Goal: Task Accomplishment & Management: Use online tool/utility

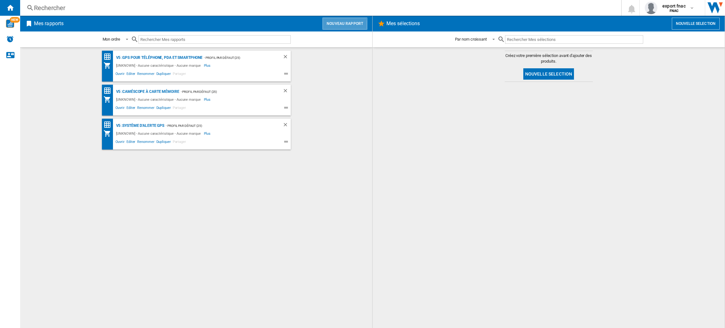
click at [329, 26] on button "Nouveau rapport" at bounding box center [345, 24] width 45 height 12
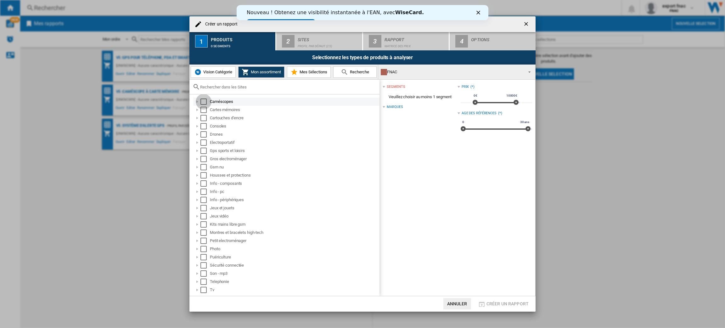
click at [203, 103] on div "Select" at bounding box center [204, 102] width 6 height 6
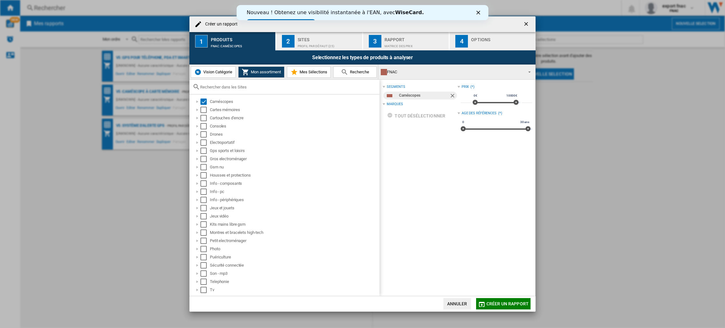
click at [325, 33] on button "2 Sites Profil par défaut (25)" at bounding box center [319, 41] width 87 height 18
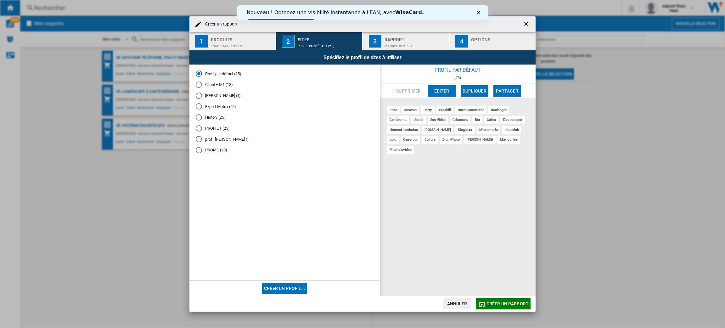
click at [480, 17] on div "Nouveau ! Obtenez une visibilité instantanée à l'EAN, avec [PERSON_NAME]. Essay…" at bounding box center [362, 18] width 252 height 20
click at [479, 13] on polygon "Close" at bounding box center [478, 13] width 4 height 4
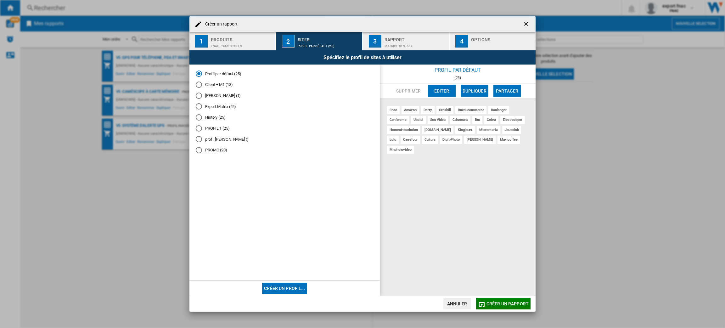
click at [443, 92] on button "Editer" at bounding box center [442, 90] width 28 height 11
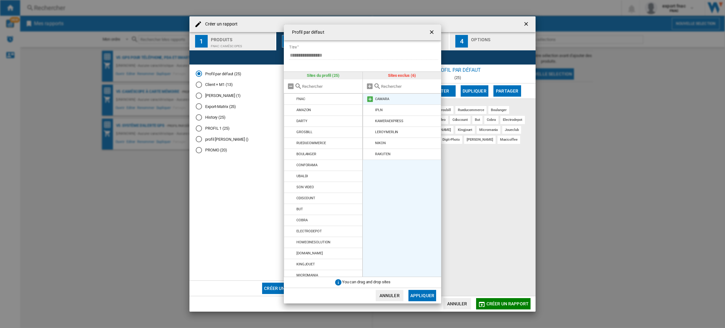
click at [370, 97] on md-icon at bounding box center [370, 99] width 8 height 8
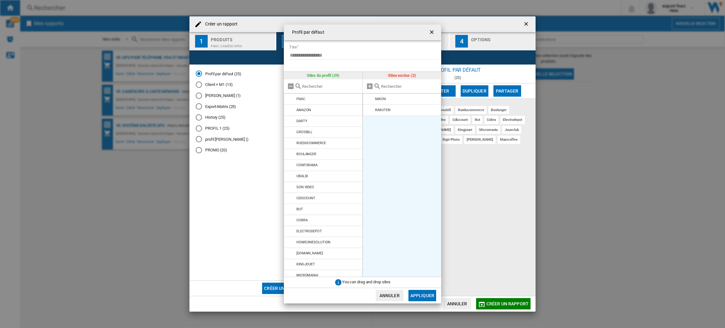
click at [370, 97] on md-icon at bounding box center [370, 99] width 8 height 8
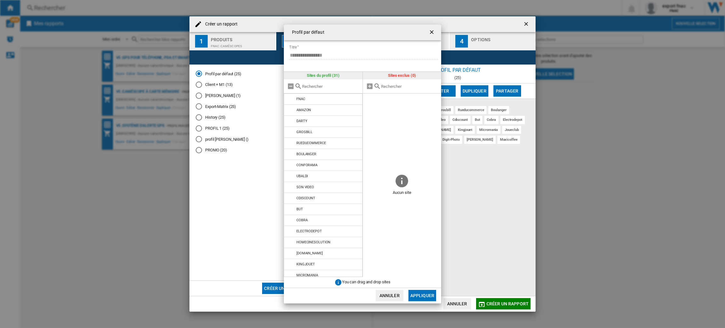
click at [418, 292] on button "Appliquer" at bounding box center [423, 295] width 28 height 11
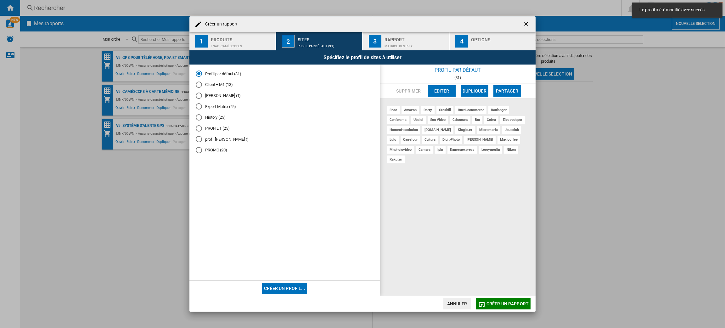
click at [223, 88] on md-radio-group "Profil par défaut (31) Client + M1 (13) [PERSON_NAME] (1) Export-Matrix (25) Hi…" at bounding box center [285, 114] width 178 height 87
click at [230, 84] on md-radio-button "Client + M1 (13)" at bounding box center [285, 85] width 178 height 6
click at [440, 94] on button "Editer" at bounding box center [442, 90] width 28 height 11
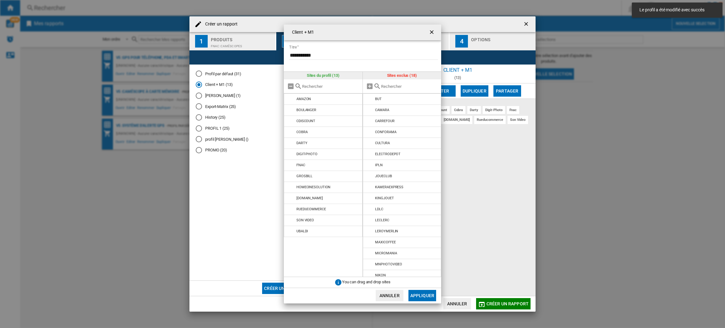
click at [436, 34] on ng-md-icon "getI18NText('BUTTONS.CLOSE_DIALOG')" at bounding box center [433, 33] width 8 height 8
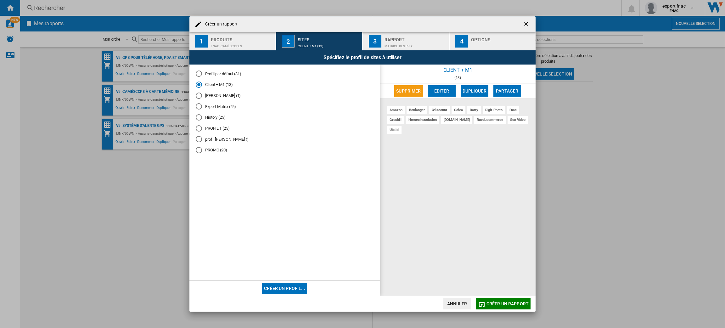
click at [219, 130] on md-radio-button "PROFIL 1 (25)" at bounding box center [285, 128] width 178 height 6
click at [432, 89] on button "Editer" at bounding box center [442, 90] width 28 height 11
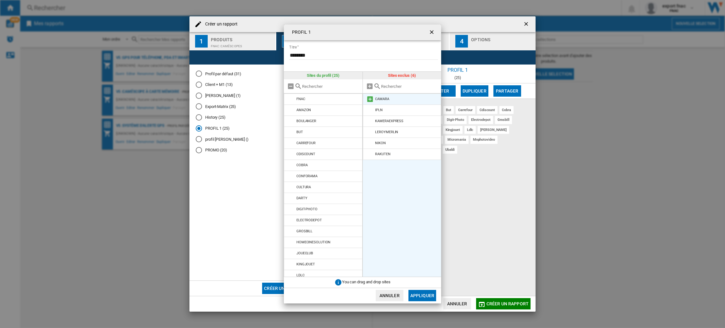
click at [372, 99] on md-icon "{{::title}} {{::getI18NText('BUTTONS.CANCEL')}} ..." at bounding box center [370, 99] width 8 height 8
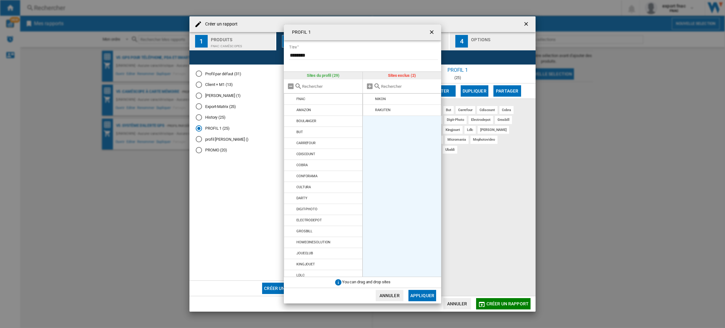
click at [372, 99] on md-icon "{{::title}} {{::getI18NText('BUTTONS.CANCEL')}} ..." at bounding box center [370, 99] width 8 height 8
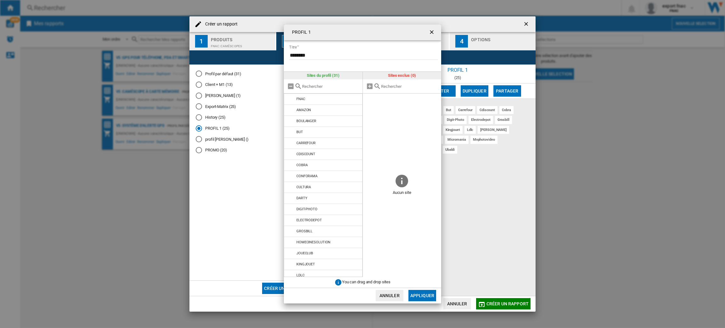
click at [418, 295] on button "Appliquer" at bounding box center [423, 295] width 28 height 11
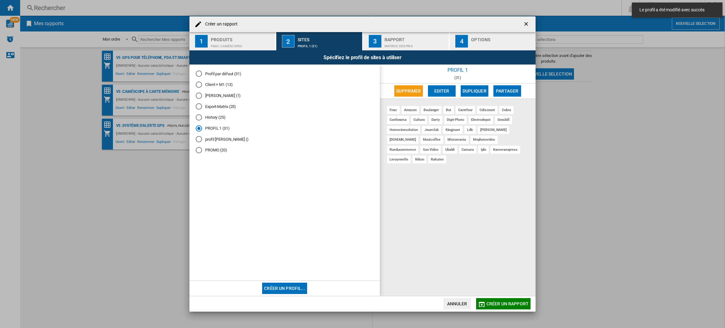
click at [220, 141] on md-radio-button "profil [PERSON_NAME] ()" at bounding box center [285, 139] width 178 height 6
click at [221, 153] on md-radio-button "PROMO (20)" at bounding box center [285, 150] width 178 height 6
click at [444, 89] on button "Editer" at bounding box center [442, 90] width 28 height 11
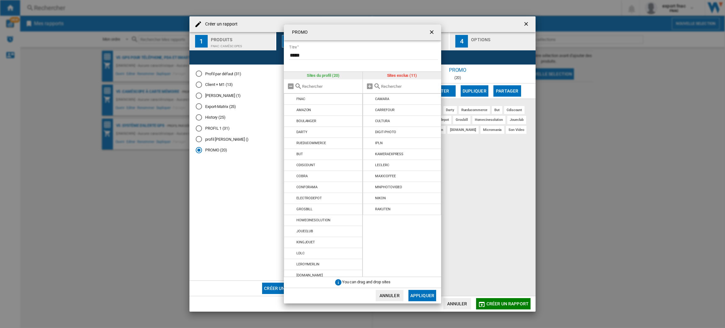
click at [432, 31] on ng-md-icon "getI18NText('BUTTONS.CLOSE_DIALOG')" at bounding box center [433, 33] width 8 height 8
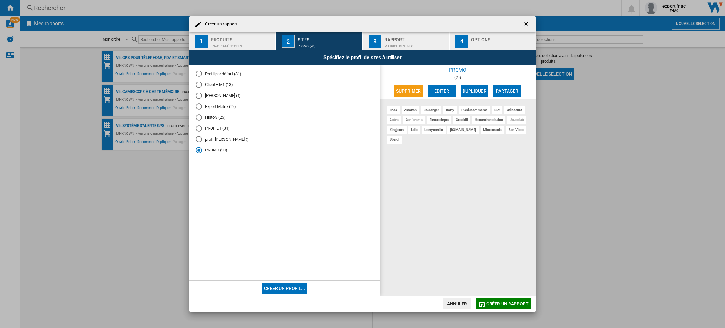
click at [229, 71] on md-radio-button "Profil par défaut (31)" at bounding box center [285, 74] width 178 height 6
click at [228, 84] on md-radio-button "Client + M1 (13)" at bounding box center [285, 85] width 178 height 6
click at [216, 94] on md-radio-button "[PERSON_NAME] (1)" at bounding box center [285, 96] width 178 height 6
click at [221, 107] on md-radio-button "Export-Matrix (25)" at bounding box center [285, 107] width 178 height 6
click at [451, 91] on button "Editer" at bounding box center [442, 90] width 28 height 11
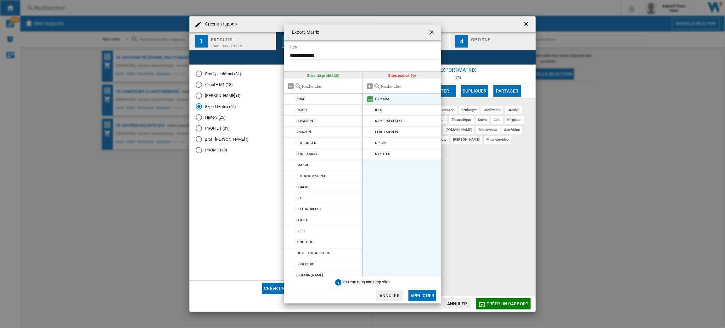
click at [371, 104] on li "CAMARA" at bounding box center [402, 99] width 79 height 11
click at [369, 100] on md-icon "{{::title}} {{::getI18NText('BUTTONS.CANCEL')}} ..." at bounding box center [370, 99] width 8 height 8
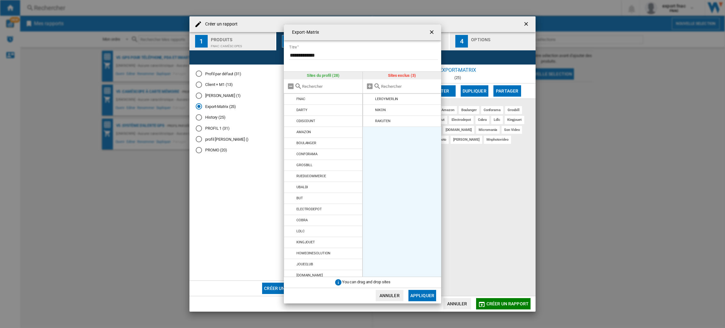
click at [369, 100] on md-icon "{{::title}} {{::getI18NText('BUTTONS.CANCEL')}} ..." at bounding box center [370, 99] width 8 height 8
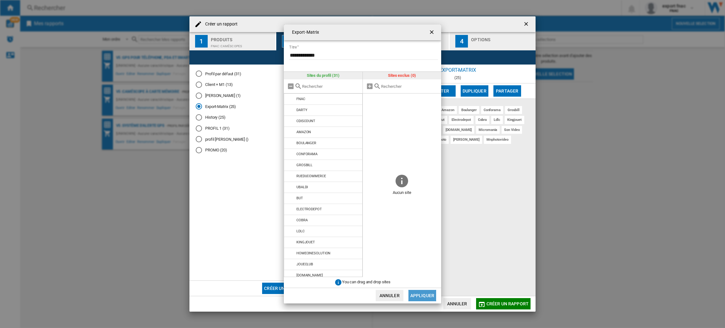
click at [431, 299] on button "Appliquer" at bounding box center [423, 295] width 28 height 11
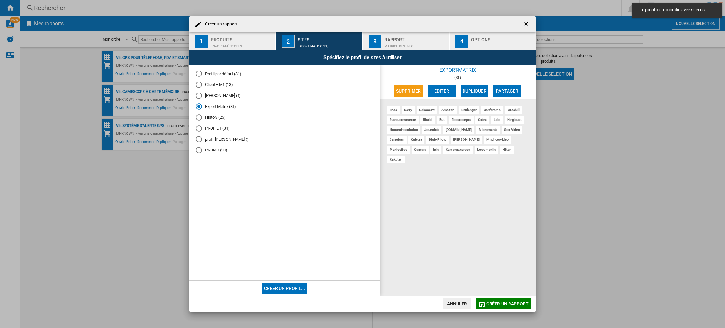
click at [226, 122] on md-radio-group "Profil par défaut (31) Client + M1 (13) [PERSON_NAME] (1) Export-Matrix (31) Hi…" at bounding box center [285, 114] width 178 height 87
click at [224, 120] on md-radio-button "History (25)" at bounding box center [285, 118] width 178 height 6
click at [436, 89] on button "Editer" at bounding box center [442, 90] width 28 height 11
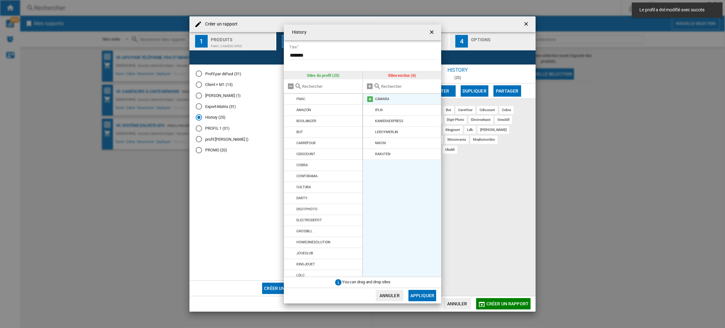
click at [370, 98] on md-icon "{{::title}} {{::getI18NText('BUTTONS.CANCEL')}} ..." at bounding box center [370, 99] width 8 height 8
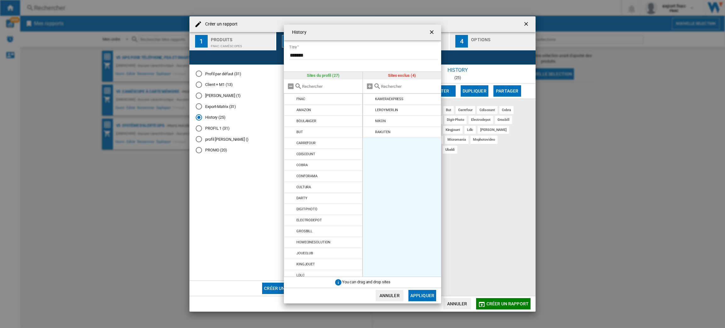
click at [370, 98] on md-icon "{{::title}} {{::getI18NText('BUTTONS.CANCEL')}} ..." at bounding box center [370, 99] width 8 height 8
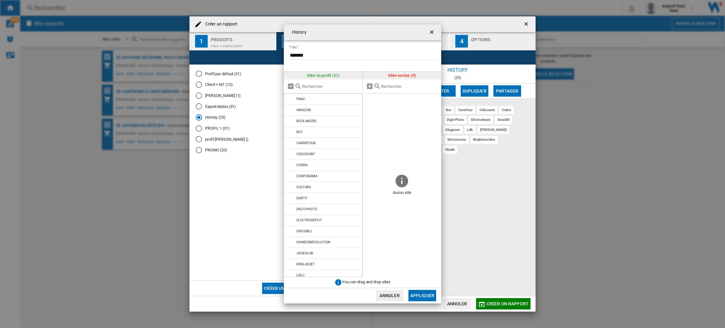
click at [370, 98] on span "{{::title}} {{::getI18NText('BUTTONS.CANCEL')}} ..." at bounding box center [402, 133] width 79 height 79
click at [419, 297] on button "Appliquer" at bounding box center [423, 295] width 28 height 11
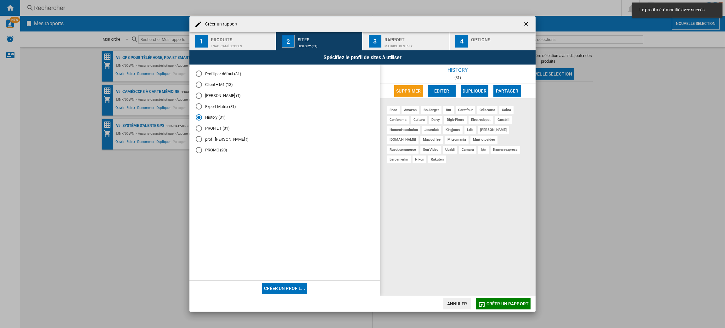
click at [220, 128] on md-radio-button "PROFIL 1 (31)" at bounding box center [285, 128] width 178 height 6
click at [220, 141] on md-radio-button "profil [PERSON_NAME] ()" at bounding box center [285, 139] width 178 height 6
click at [216, 111] on md-radio-group "Profil par défaut (31) Client + M1 (13) [PERSON_NAME] (1) Export-Matrix (31) Hi…" at bounding box center [285, 114] width 178 height 87
click at [208, 94] on md-radio-button "[PERSON_NAME] (1)" at bounding box center [285, 96] width 178 height 6
click at [217, 88] on md-radio-group "Profil par défaut (31) Client + M1 (13) [PERSON_NAME] (1) Export-Matrix (31) Hi…" at bounding box center [285, 114] width 178 height 87
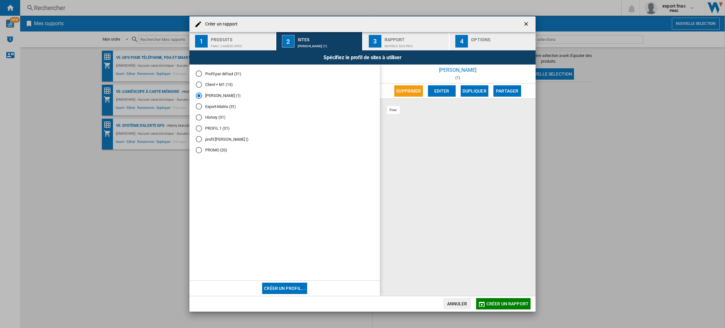
click at [222, 88] on md-radio-button "Client + M1 (13)" at bounding box center [285, 85] width 178 height 6
click at [445, 88] on button "Editer" at bounding box center [442, 90] width 28 height 11
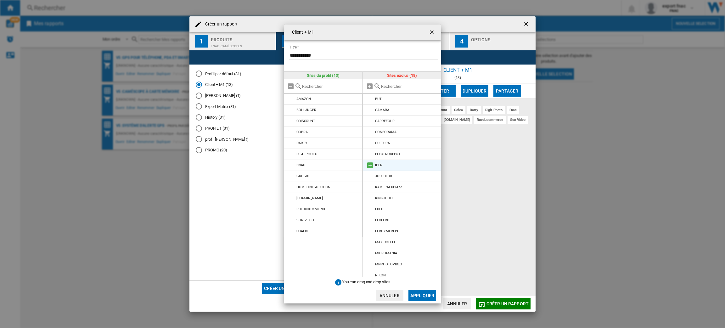
click at [367, 166] on md-icon "{{::title}} {{::getI18NText('BUTTONS.CANCEL')}} ..." at bounding box center [370, 166] width 8 height 8
click at [370, 109] on md-icon "{{::title}} {{::getI18NText('BUTTONS.CANCEL')}} ..." at bounding box center [370, 110] width 8 height 8
click at [434, 39] on div "Client + M1" at bounding box center [362, 33] width 157 height 16
click at [434, 37] on ng-md-icon "getI18NText('BUTTONS.CLOSE_DIALOG')" at bounding box center [433, 33] width 8 height 8
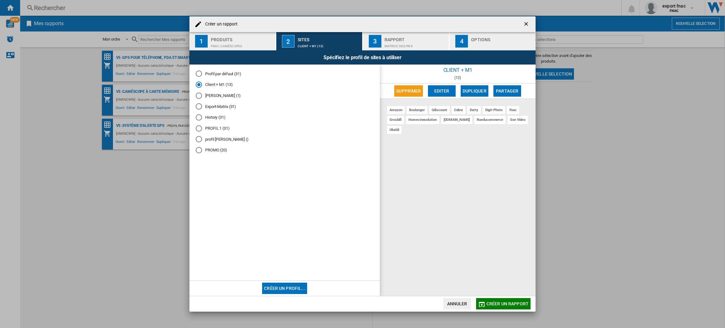
click at [213, 151] on md-radio-button "PROMO (20)" at bounding box center [285, 150] width 178 height 6
click at [449, 88] on button "Editer" at bounding box center [442, 90] width 28 height 11
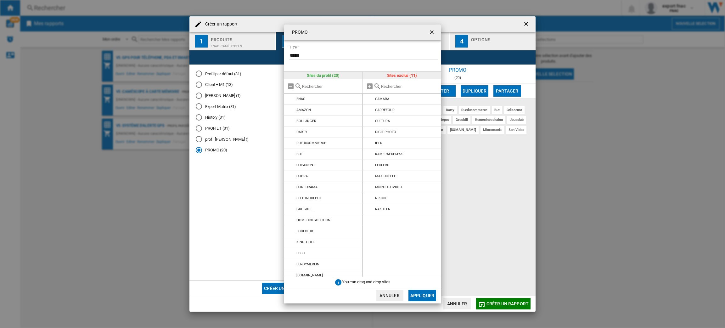
click at [430, 35] on ng-md-icon "getI18NText('BUTTONS.CLOSE_DIALOG')" at bounding box center [433, 33] width 8 height 8
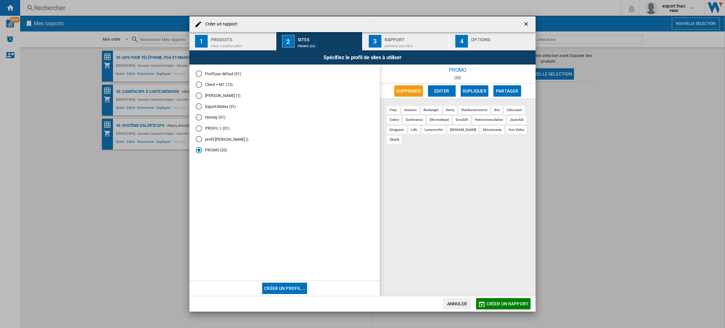
click at [530, 23] on ng-md-icon "getI18NText('BUTTONS.CLOSE_DIALOG')" at bounding box center [527, 25] width 8 height 8
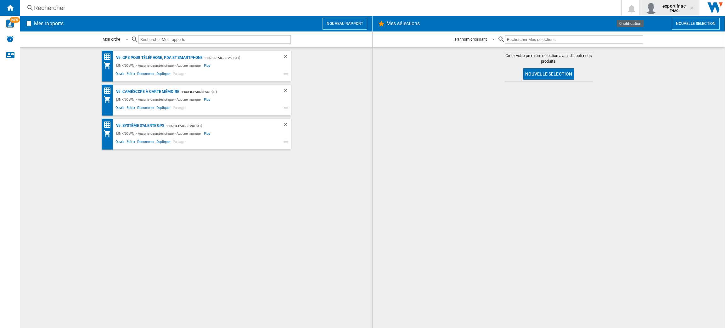
click at [642, 7] on button "export fnac FNAC" at bounding box center [670, 8] width 60 height 16
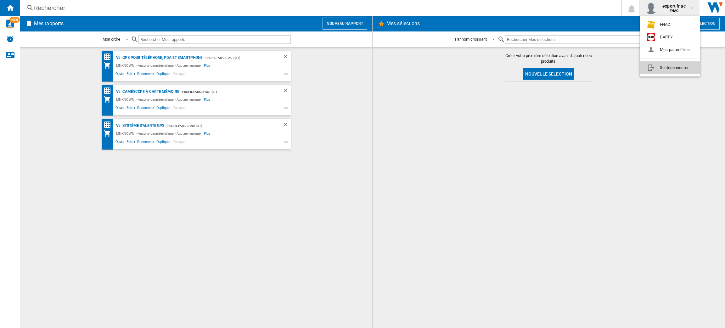
click at [647, 64] on button "Se déconnecter" at bounding box center [670, 67] width 60 height 13
